Goal: Task Accomplishment & Management: Complete application form

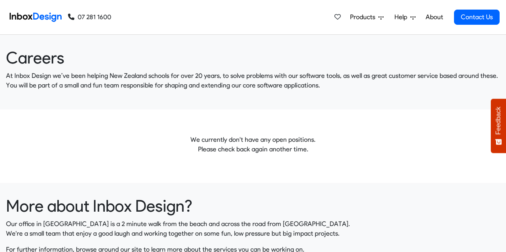
click at [43, 20] on img at bounding box center [36, 17] width 52 height 16
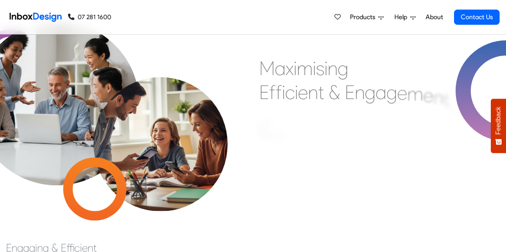
scroll to position [28, 0]
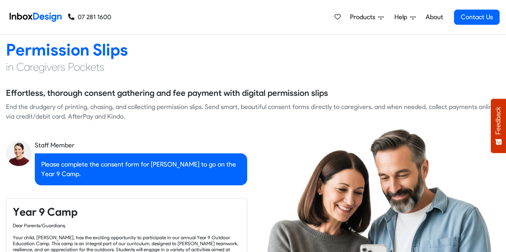
checkbox input "true"
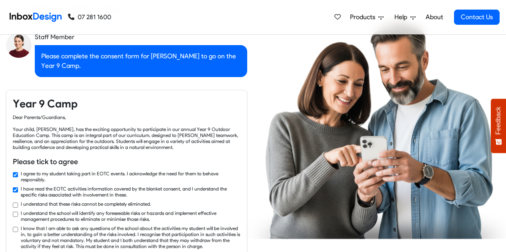
checkbox input "true"
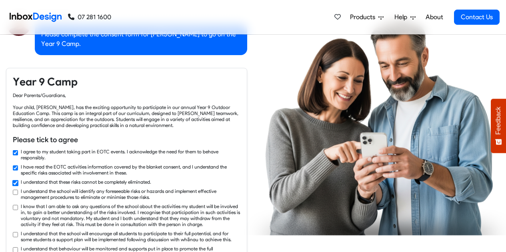
checkbox input "true"
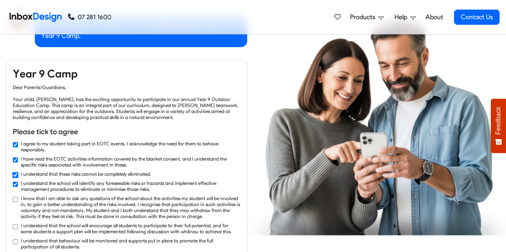
checkbox input "true"
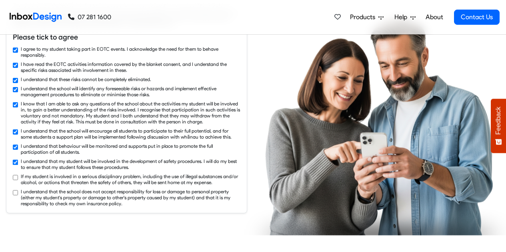
checkbox input "true"
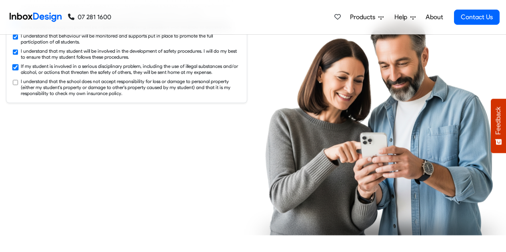
checkbox input "true"
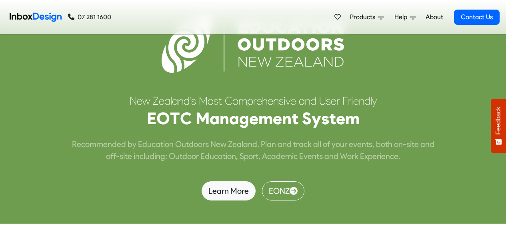
scroll to position [2119, 0]
